Goal: Information Seeking & Learning: Check status

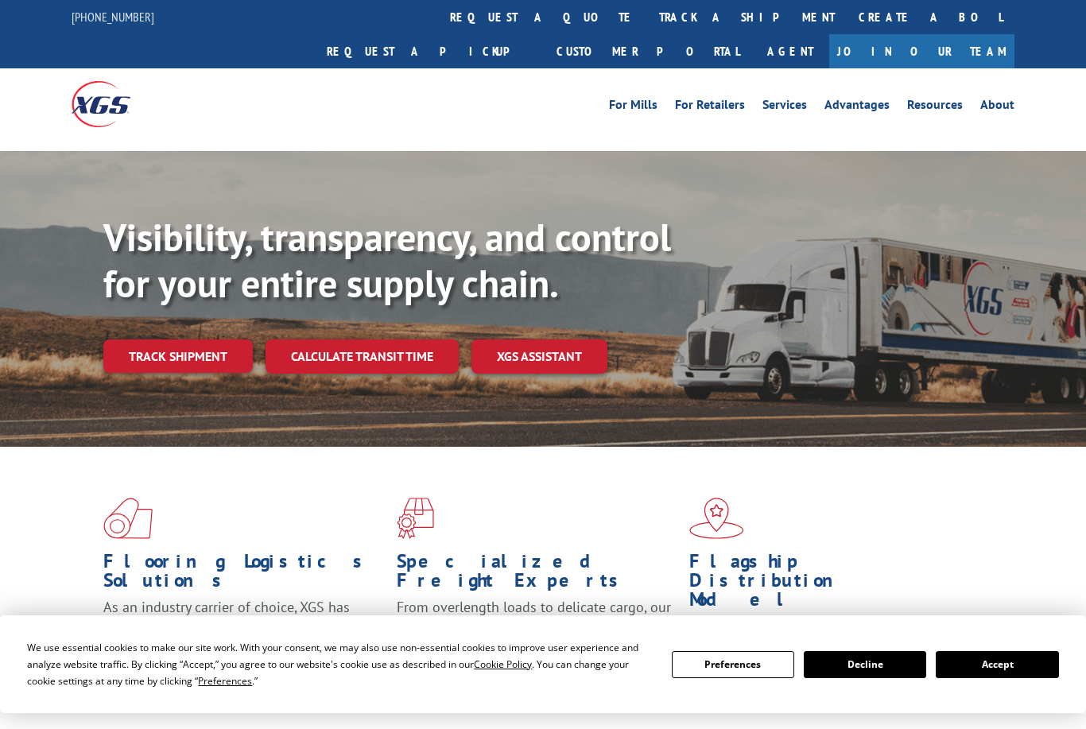
click at [210, 339] on link "Track shipment" at bounding box center [177, 355] width 149 height 33
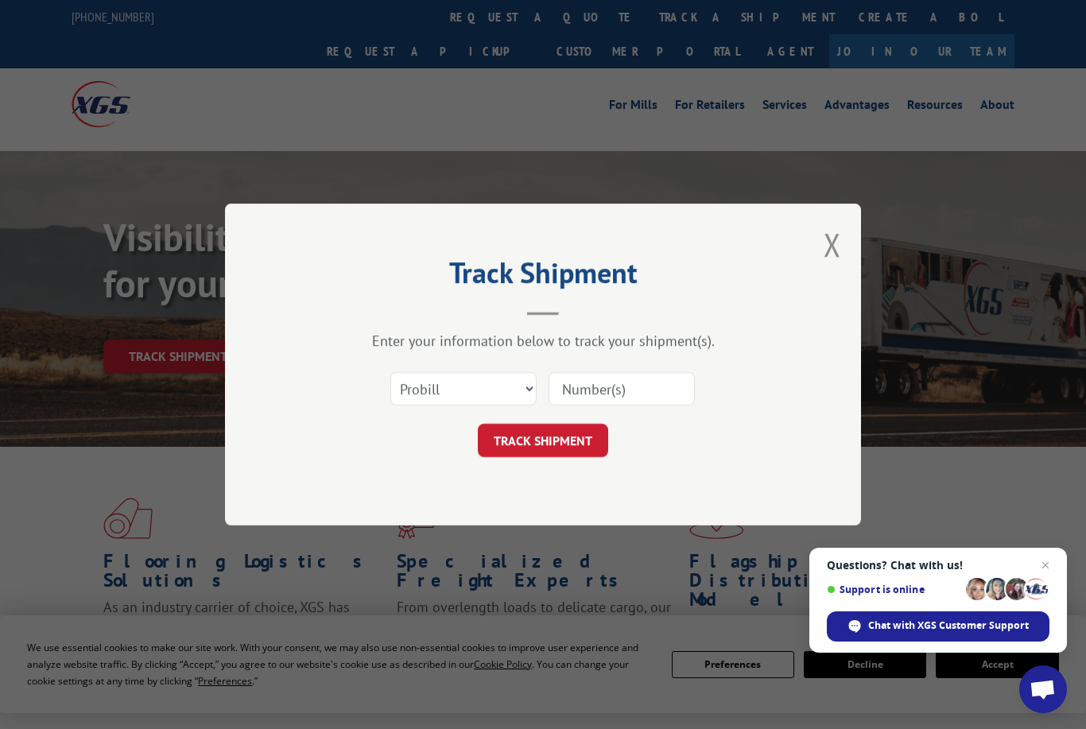
click at [641, 374] on input at bounding box center [621, 388] width 146 height 33
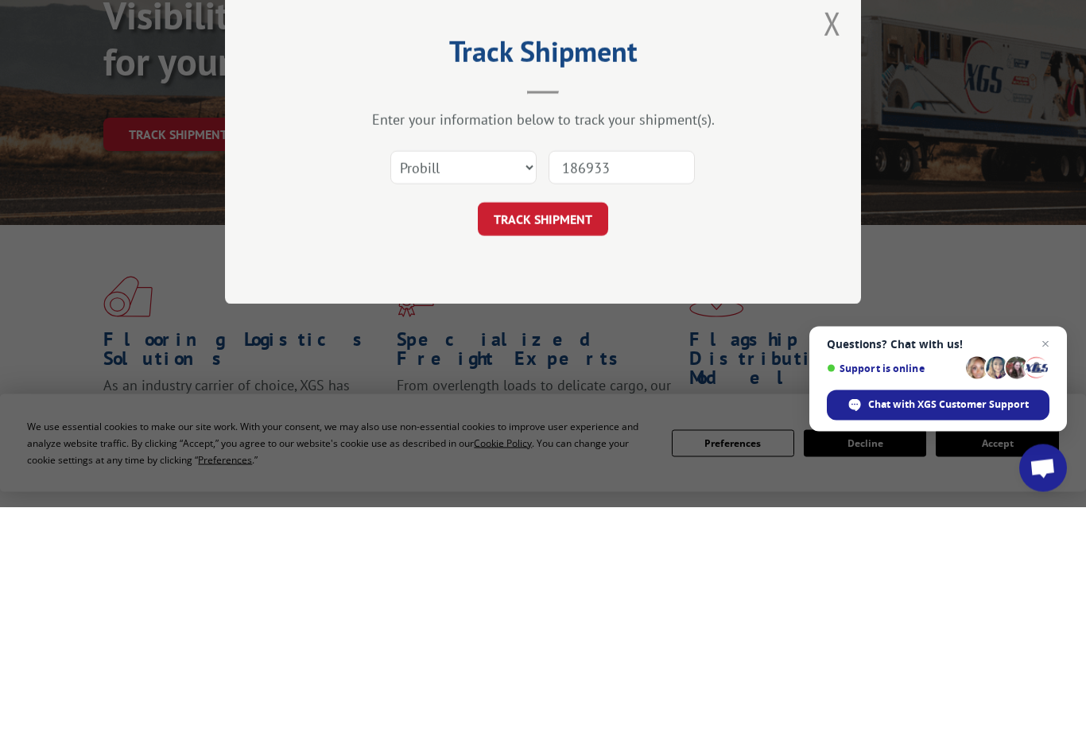
type input "1869339"
click at [566, 424] on button "TRACK SHIPMENT" at bounding box center [543, 440] width 130 height 33
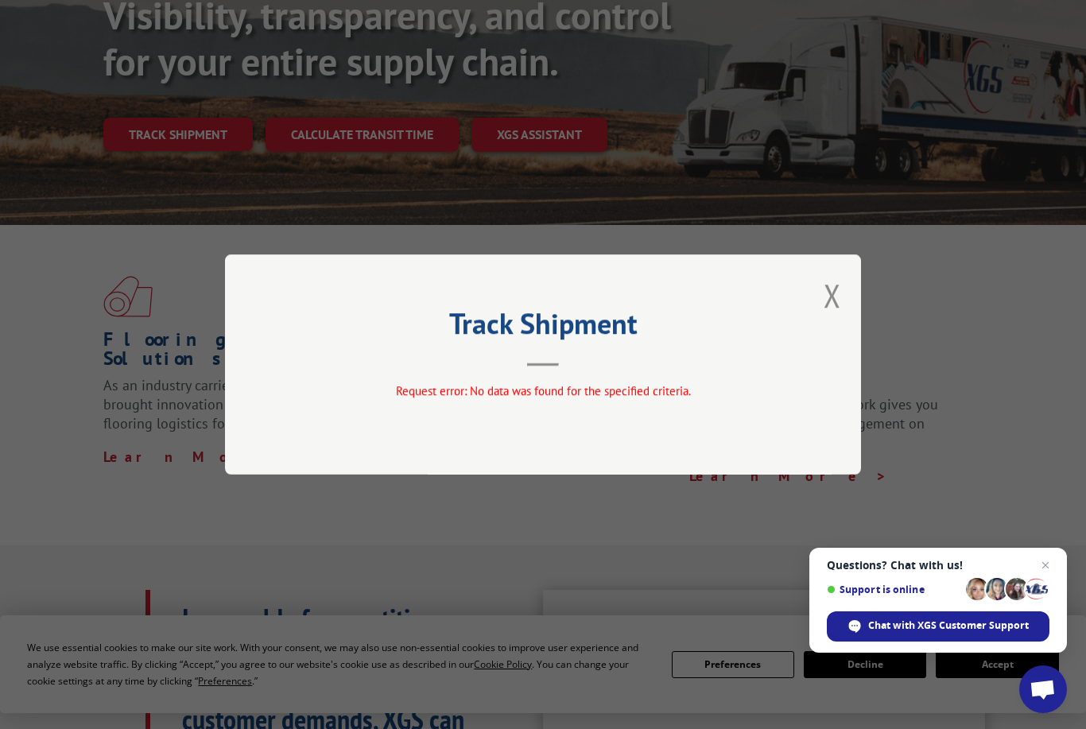
click at [832, 275] on button "Close modal" at bounding box center [831, 295] width 17 height 42
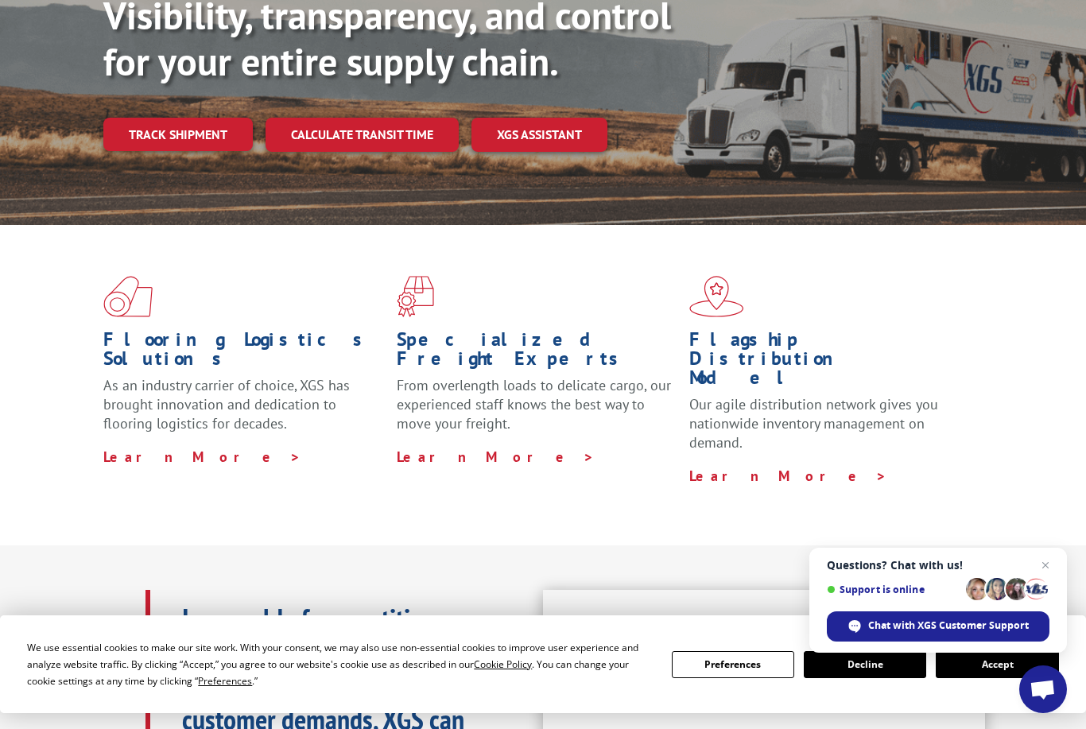
click at [208, 118] on link "Track shipment" at bounding box center [177, 134] width 149 height 33
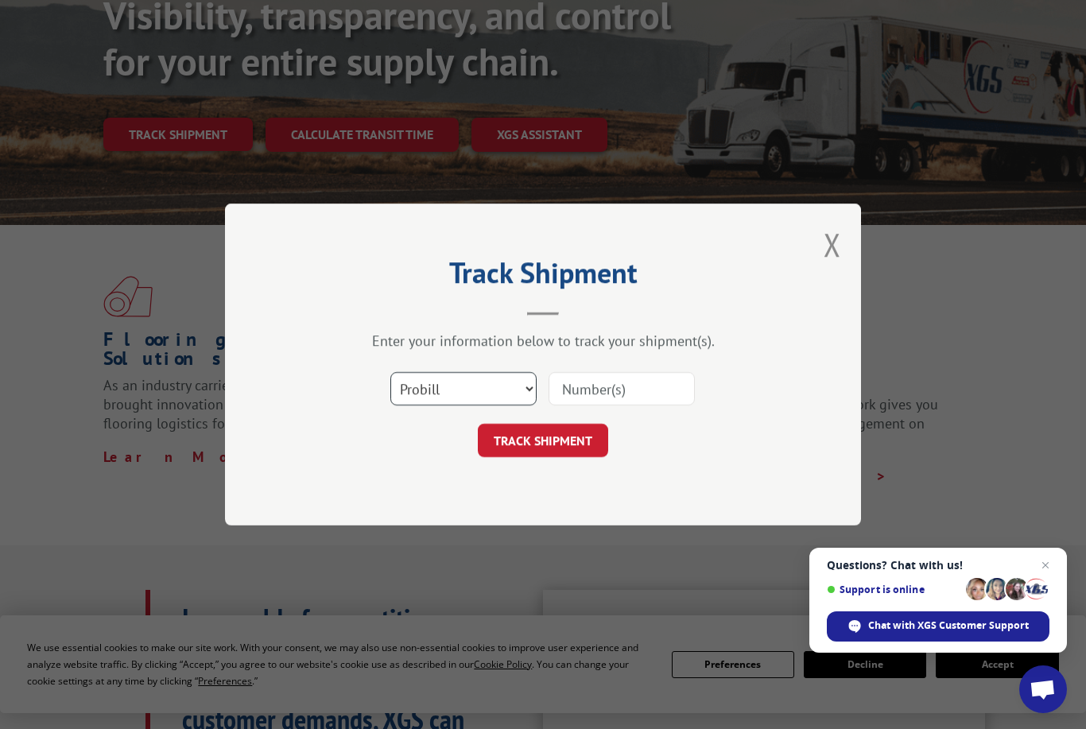
click at [524, 395] on select "Select category... Probill BOL PO" at bounding box center [463, 388] width 146 height 33
select select "bol"
click at [629, 389] on input at bounding box center [621, 388] width 146 height 33
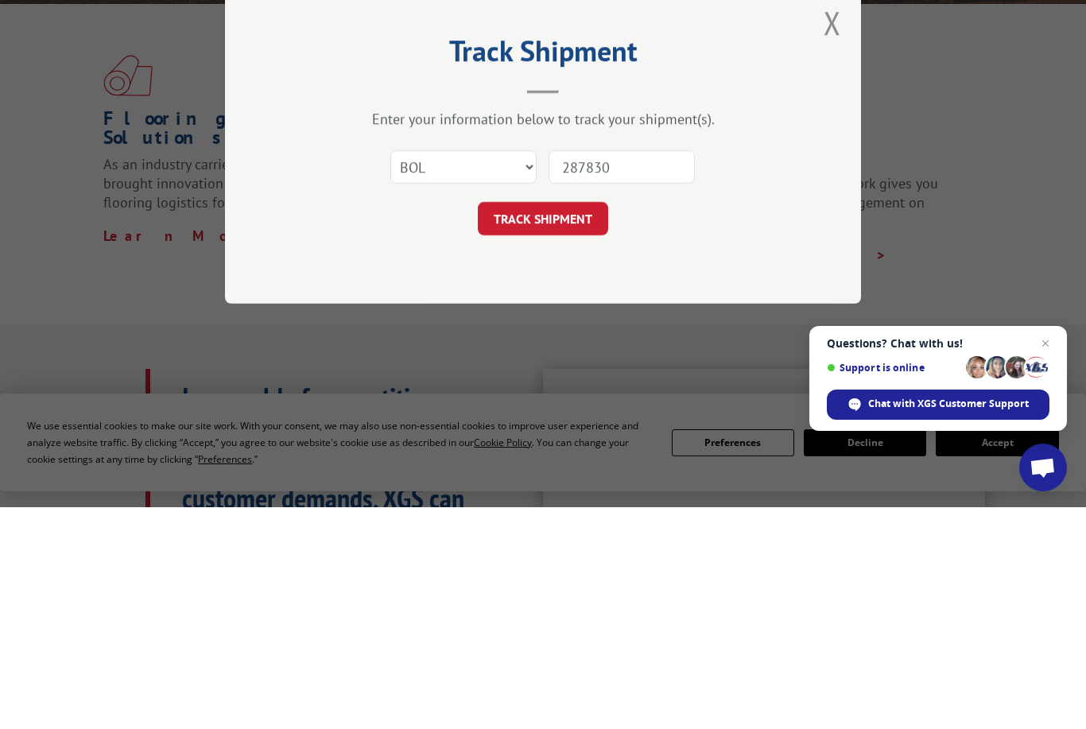
type input "2878305"
click at [574, 424] on button "TRACK SHIPMENT" at bounding box center [543, 440] width 130 height 33
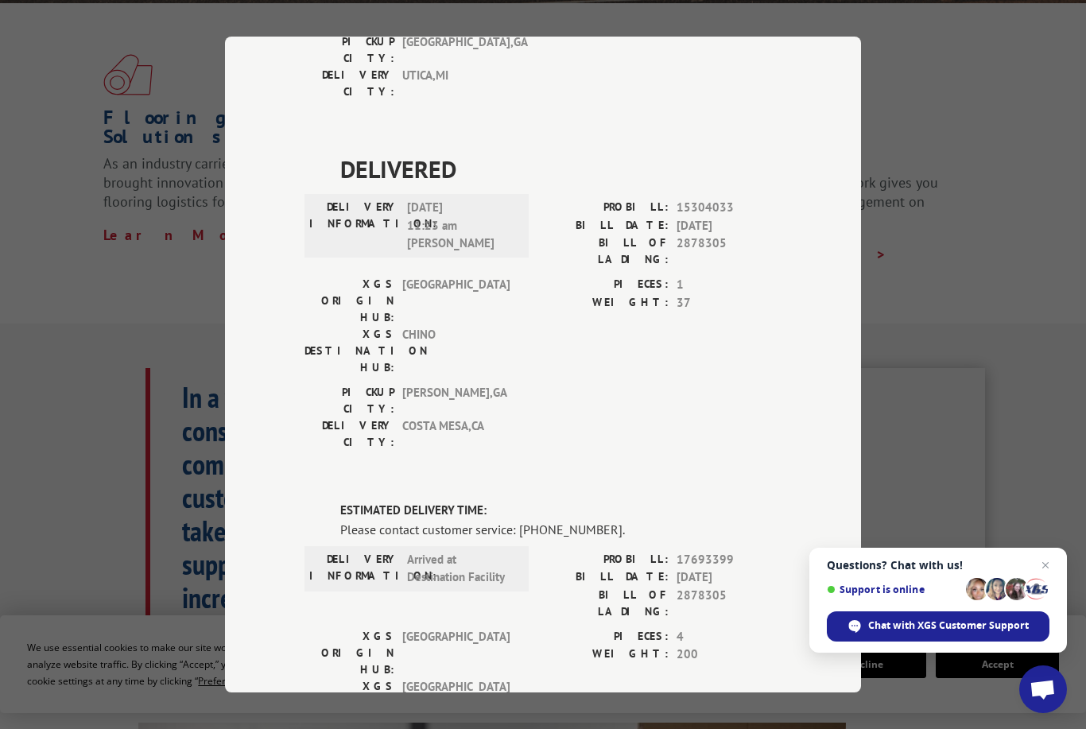
scroll to position [368, 0]
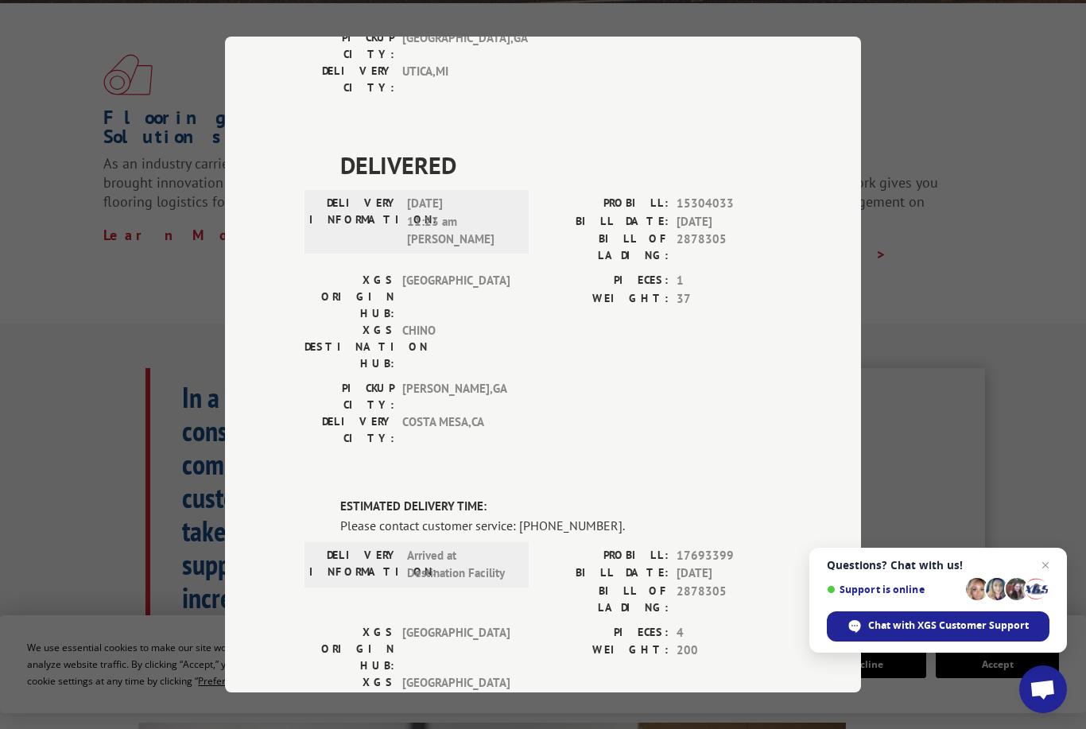
click at [982, 238] on div "Track Shipment DELIVERED DELIVERY INFORMATION: [DATE] 03:26 pm ON FILE PROBILL:…" at bounding box center [543, 364] width 1086 height 729
